Goal: Share content

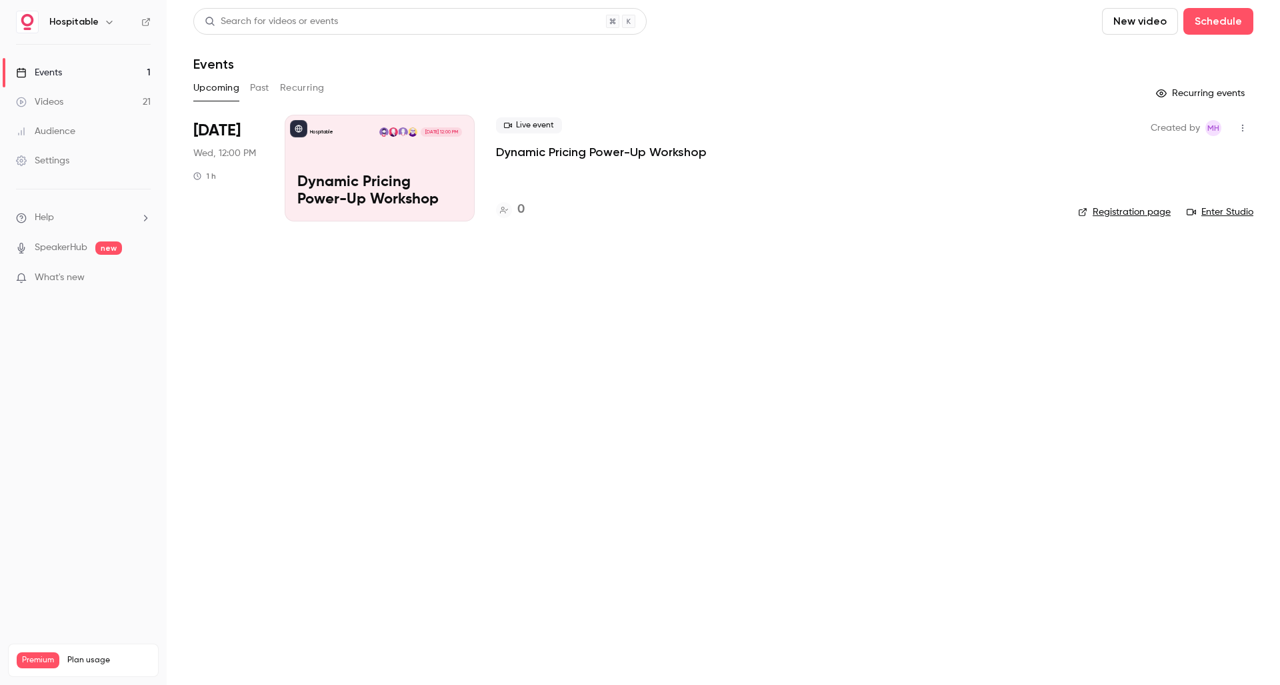
click at [605, 155] on p "Dynamic Pricing Power-Up Workshop" at bounding box center [601, 152] width 211 height 16
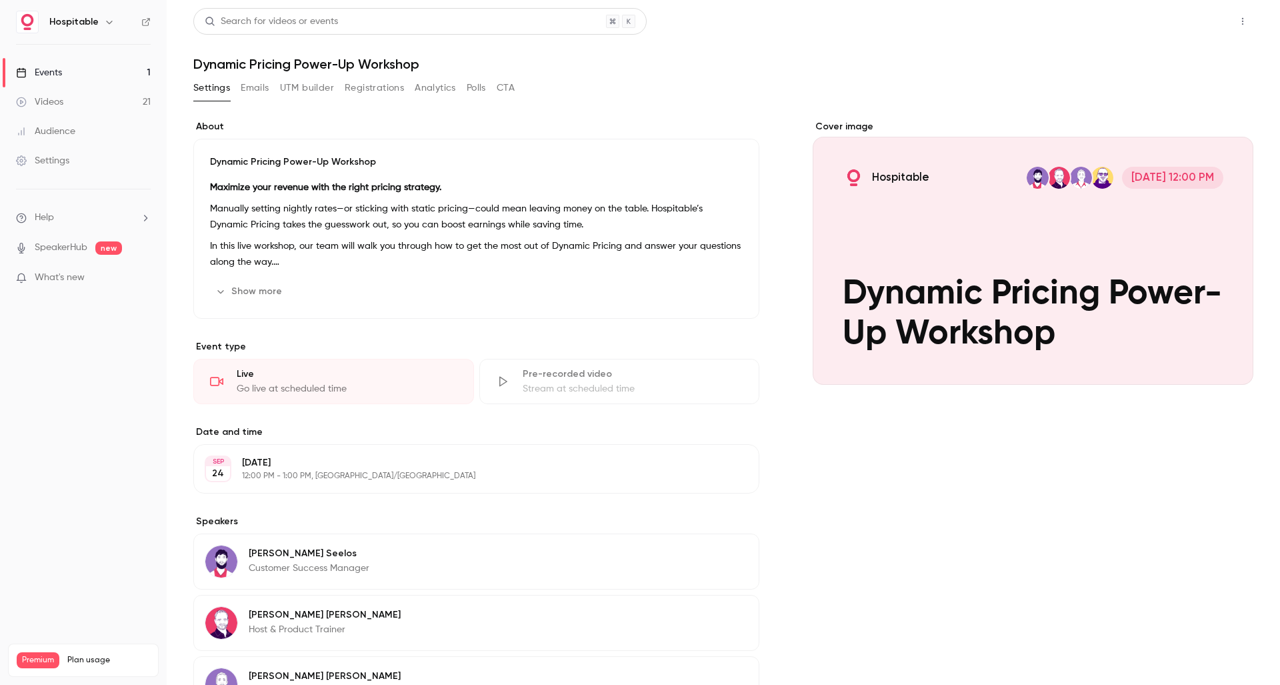
click at [1185, 29] on button "Share" at bounding box center [1195, 21] width 53 height 27
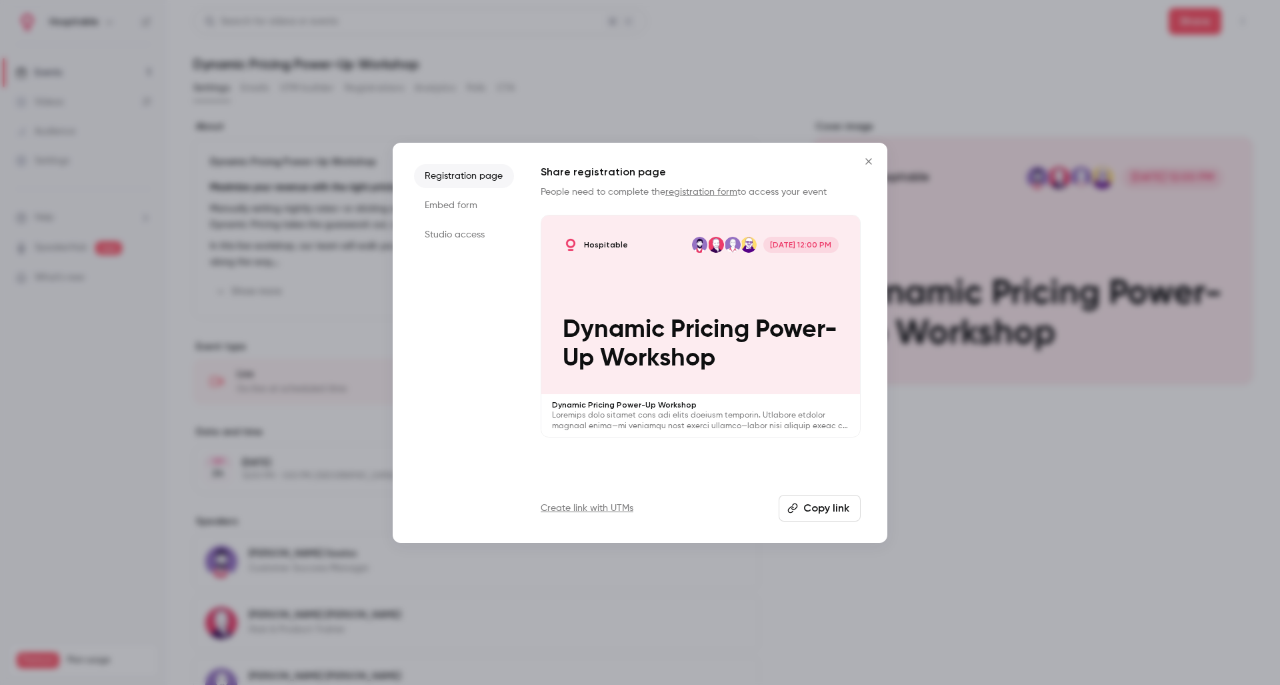
click at [816, 501] on button "Copy link" at bounding box center [820, 508] width 82 height 27
drag, startPoint x: 807, startPoint y: 517, endPoint x: 851, endPoint y: 361, distance: 161.9
click at [807, 517] on button "Copy link" at bounding box center [820, 508] width 82 height 27
click at [865, 166] on button "Close" at bounding box center [868, 161] width 27 height 27
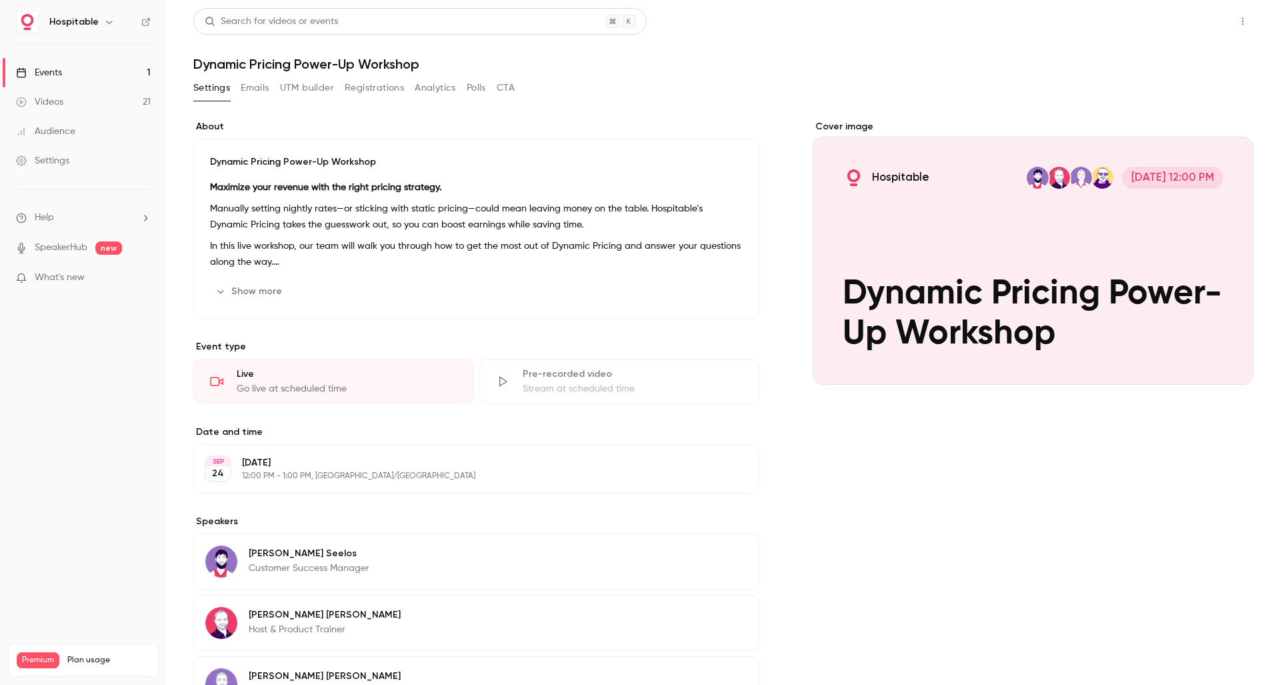
click at [1199, 31] on button "Share" at bounding box center [1195, 21] width 53 height 27
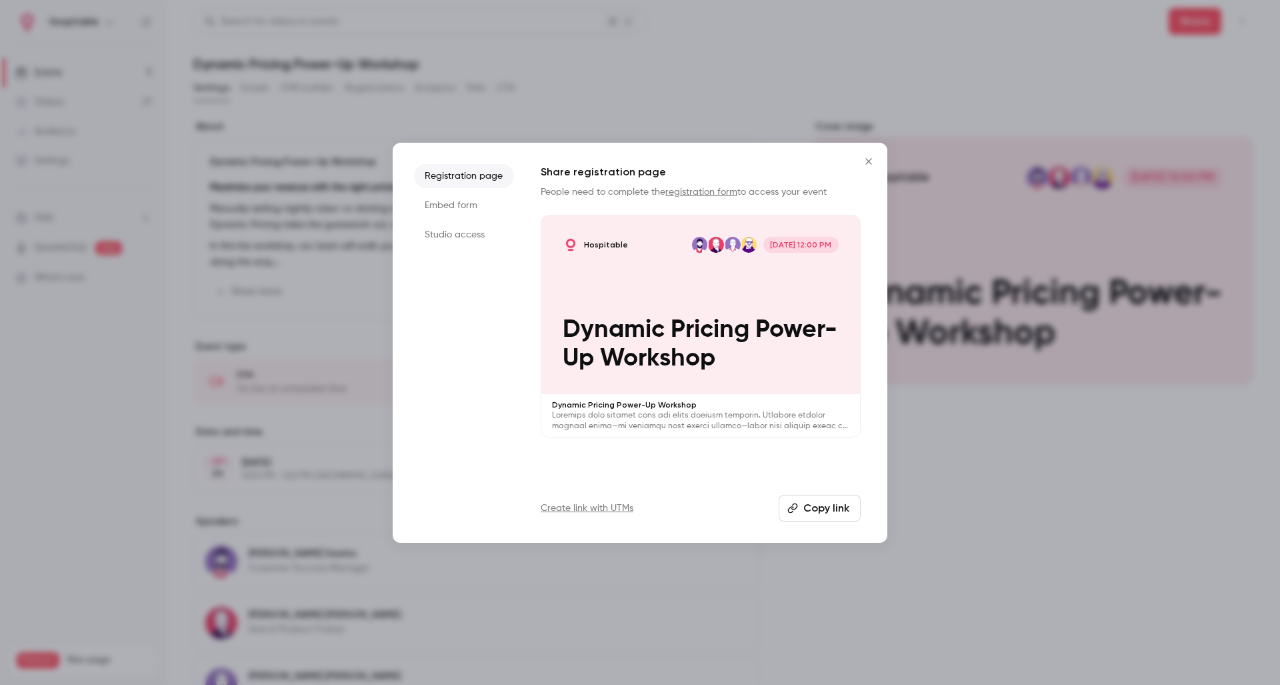
drag, startPoint x: 841, startPoint y: 514, endPoint x: 837, endPoint y: 505, distance: 9.5
click at [841, 514] on button "Copy link" at bounding box center [820, 508] width 82 height 27
